Goal: Check status: Check status

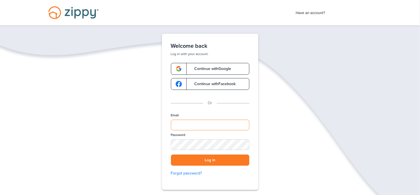
click at [191, 126] on input "Email" at bounding box center [210, 125] width 78 height 11
type input "**********"
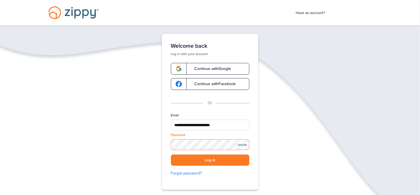
click at [171, 155] on button "Log in" at bounding box center [210, 161] width 78 height 12
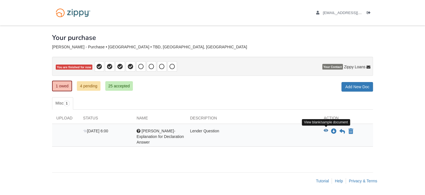
click at [325, 131] on icon "View Selene Cedeno- Explanation for Declaration Answer" at bounding box center [326, 131] width 5 height 4
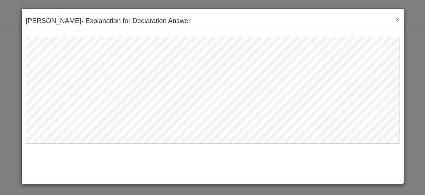
click at [396, 19] on button "×" at bounding box center [395, 19] width 6 height 6
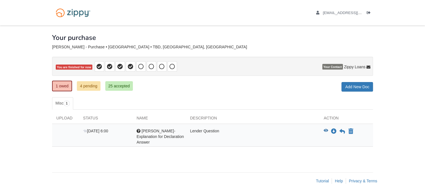
click at [208, 130] on div "Lender Question" at bounding box center [253, 136] width 134 height 17
click at [326, 129] on icon "View Selene Cedeno- Explanation for Declaration Answer" at bounding box center [326, 131] width 5 height 4
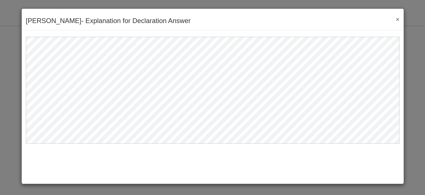
click at [397, 20] on button "×" at bounding box center [395, 19] width 6 height 6
